Goal: Obtain resource: Obtain resource

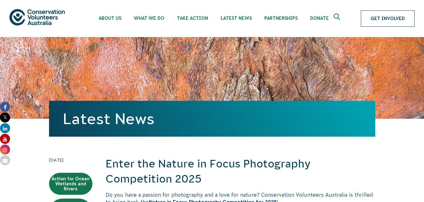
click at [379, 19] on link "Get Involved" at bounding box center [388, 18] width 54 height 16
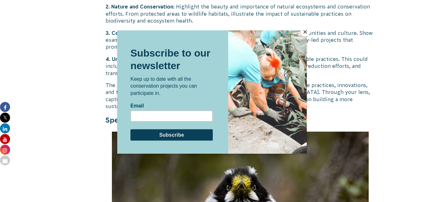
click at [305, 31] on button "Close" at bounding box center [304, 31] width 9 height 9
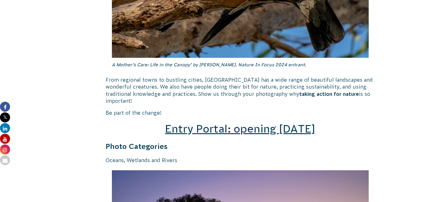
scroll to position [862, 0]
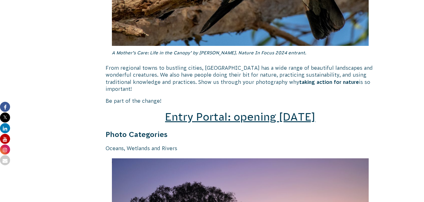
click at [256, 111] on span "Entry Portal: opening July 4" at bounding box center [240, 117] width 150 height 12
